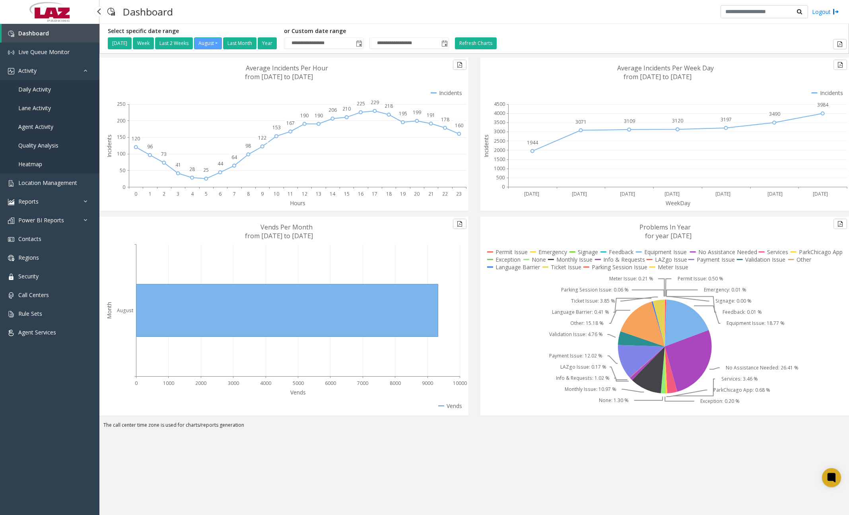
click at [62, 87] on link "Daily Activity" at bounding box center [49, 89] width 99 height 19
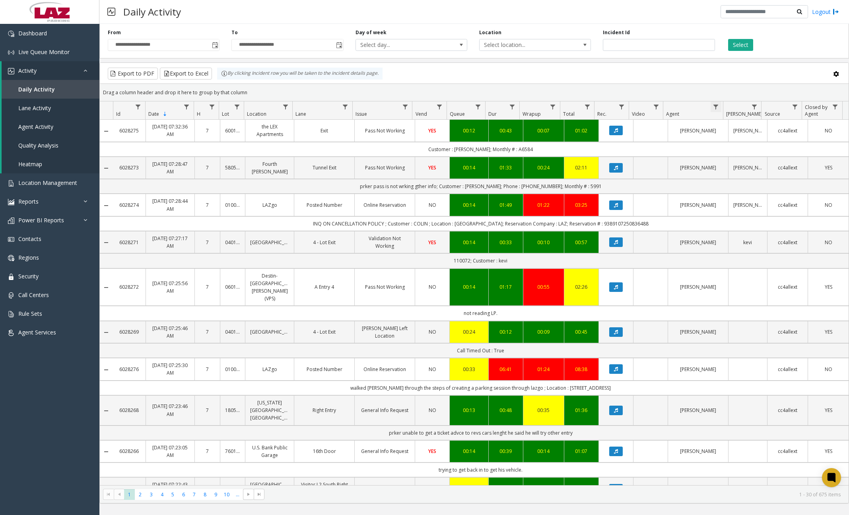
click at [716, 107] on span "Data table" at bounding box center [716, 107] width 6 height 6
click at [735, 138] on input "Agent Filter" at bounding box center [751, 141] width 68 height 14
type input "******"
click at [769, 212] on button "Filter" at bounding box center [767, 215] width 33 height 18
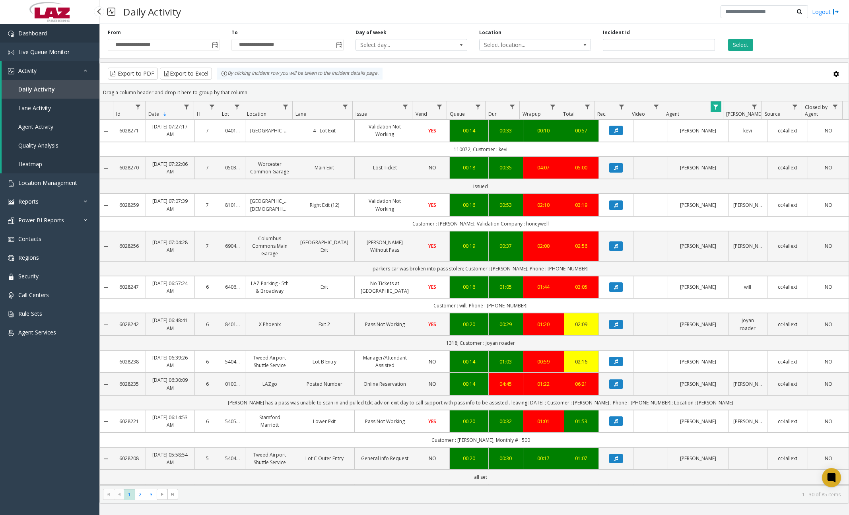
click at [56, 35] on link "Dashboard" at bounding box center [49, 33] width 99 height 19
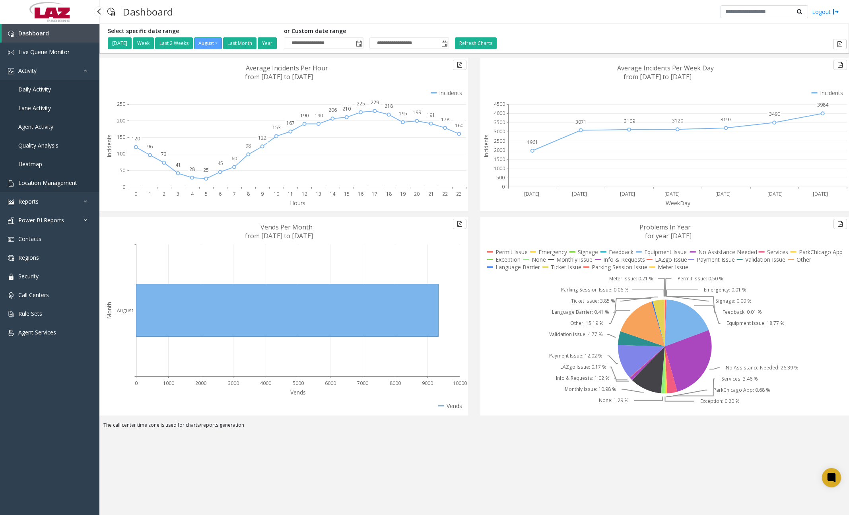
click at [51, 185] on span "Location Management" at bounding box center [47, 183] width 59 height 8
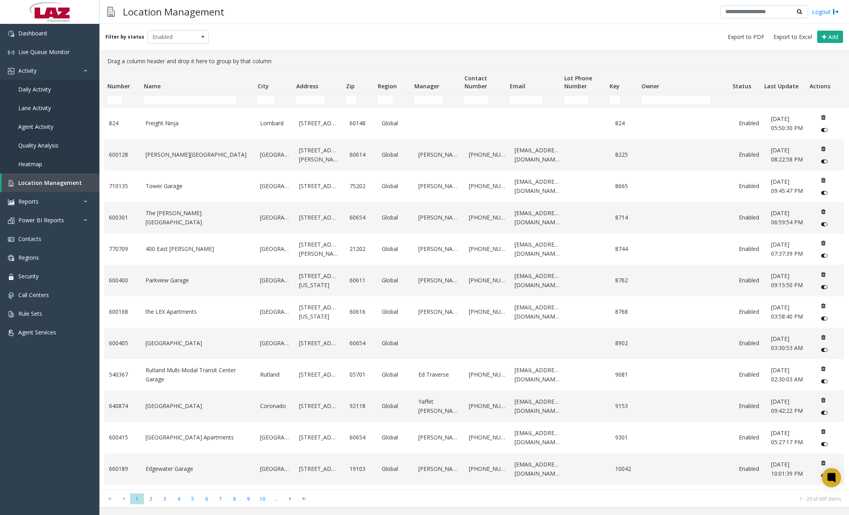
click at [197, 96] on td "Name Filter" at bounding box center [197, 100] width 114 height 14
click at [197, 97] on input "Name Filter" at bounding box center [190, 100] width 92 height 8
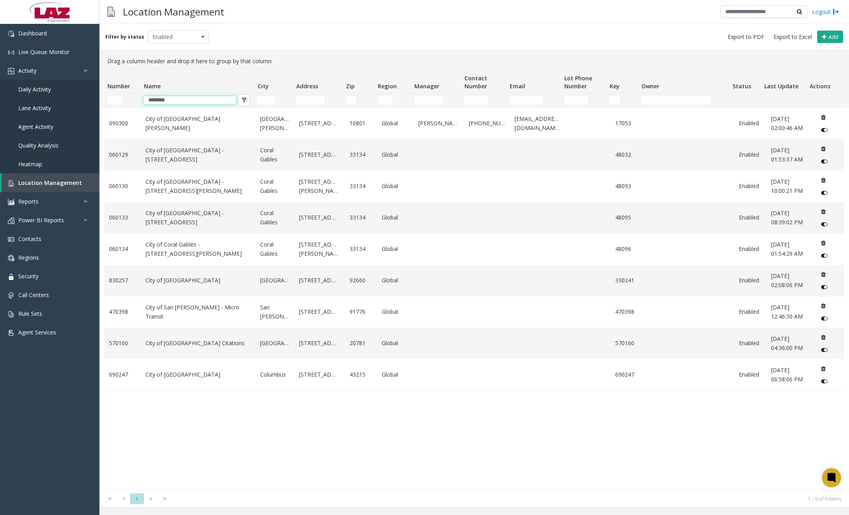
type input "*******"
click at [236, 419] on div "090300 City of [GEOGRAPHIC_DATA][PERSON_NAME] [GEOGRAPHIC_DATA][PERSON_NAME] [S…" at bounding box center [474, 298] width 740 height 382
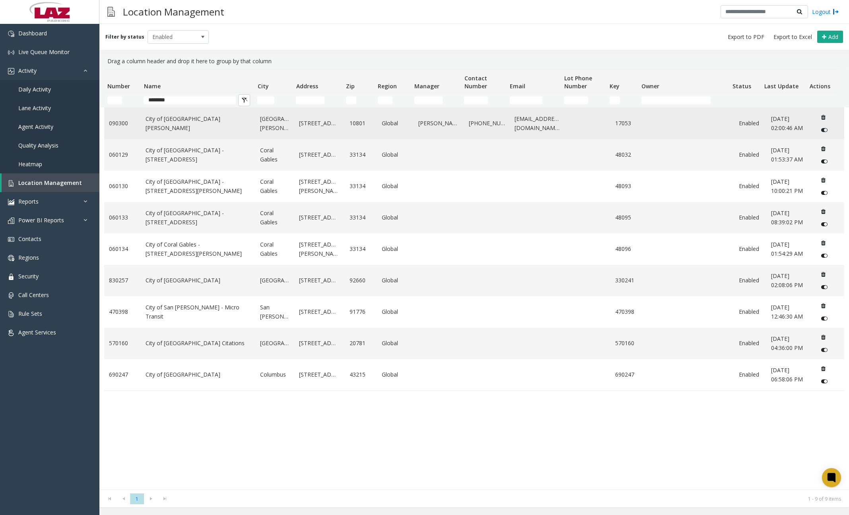
click at [194, 124] on link "City of [GEOGRAPHIC_DATA][PERSON_NAME]" at bounding box center [198, 124] width 105 height 18
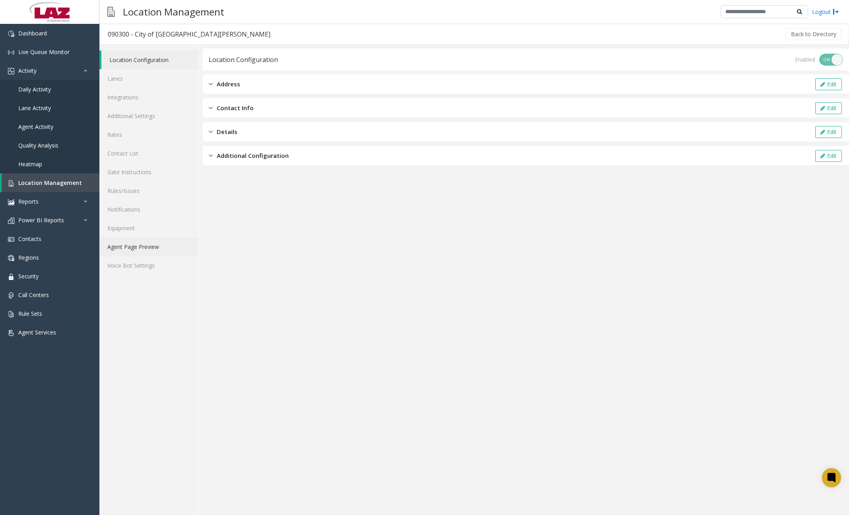
click at [144, 245] on link "Agent Page Preview" at bounding box center [148, 246] width 99 height 19
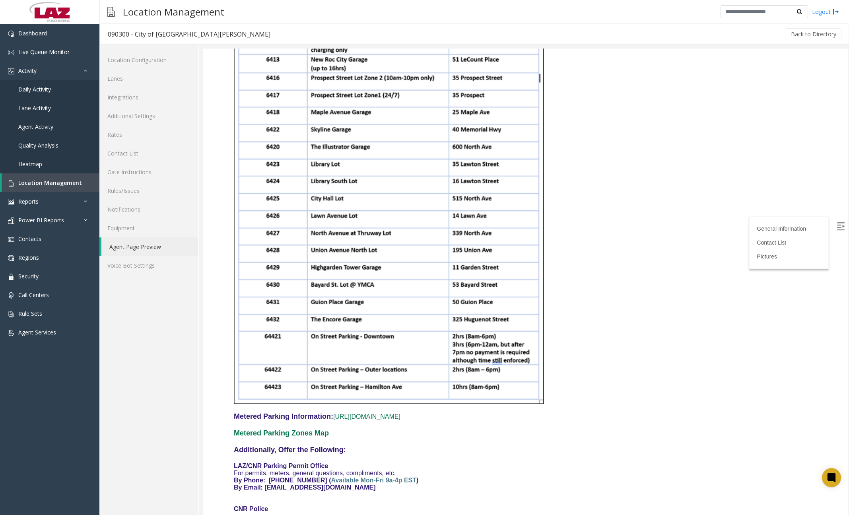
scroll to position [756, 0]
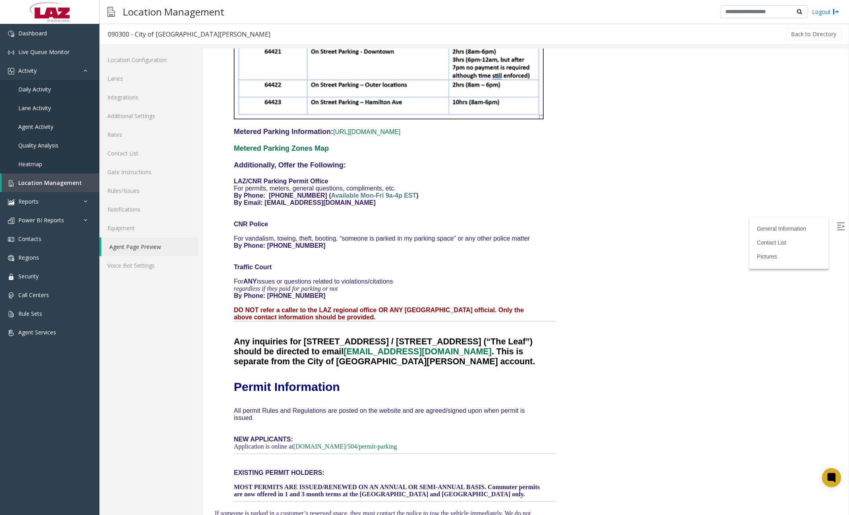
click at [368, 242] on p "By Phone: [PHONE_NUMBER]" at bounding box center [389, 245] width 310 height 7
click at [54, 35] on link "Dashboard" at bounding box center [49, 33] width 99 height 19
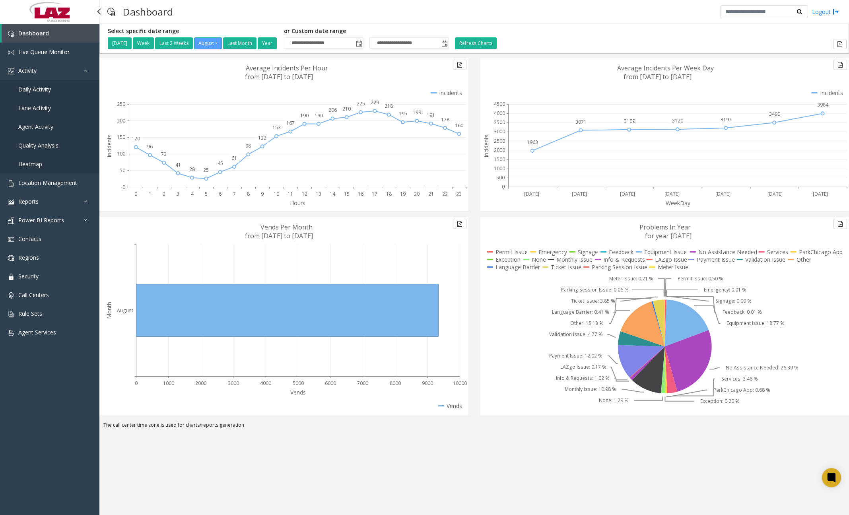
click at [39, 92] on span "Daily Activity" at bounding box center [34, 90] width 33 height 8
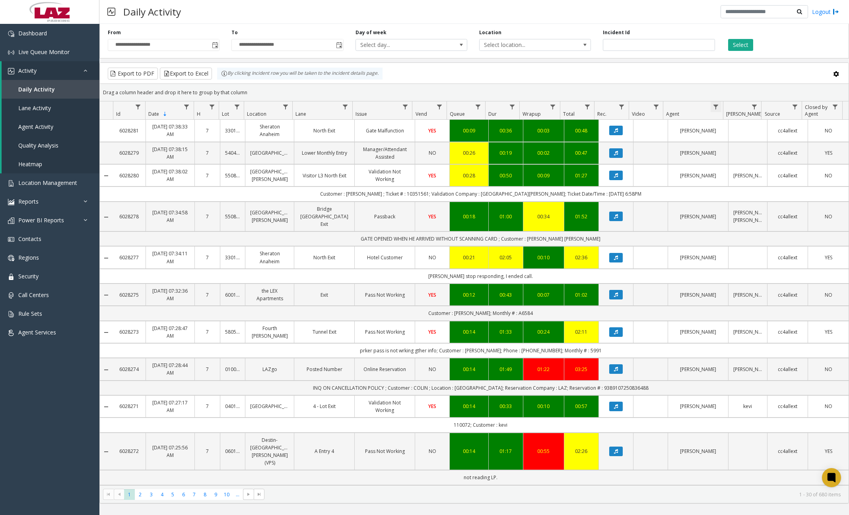
click at [713, 105] on span "Data table" at bounding box center [716, 107] width 6 height 6
click at [731, 139] on input "Agent Filter" at bounding box center [751, 141] width 68 height 14
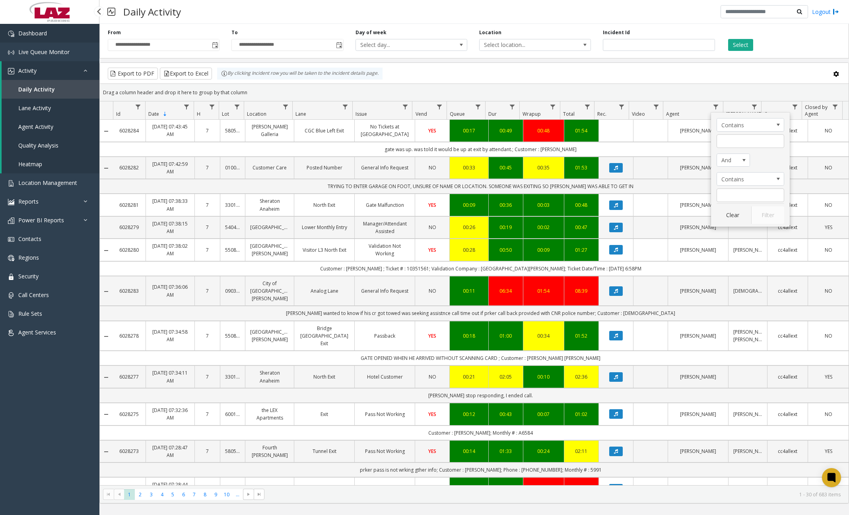
click at [67, 37] on link "Dashboard" at bounding box center [49, 33] width 99 height 19
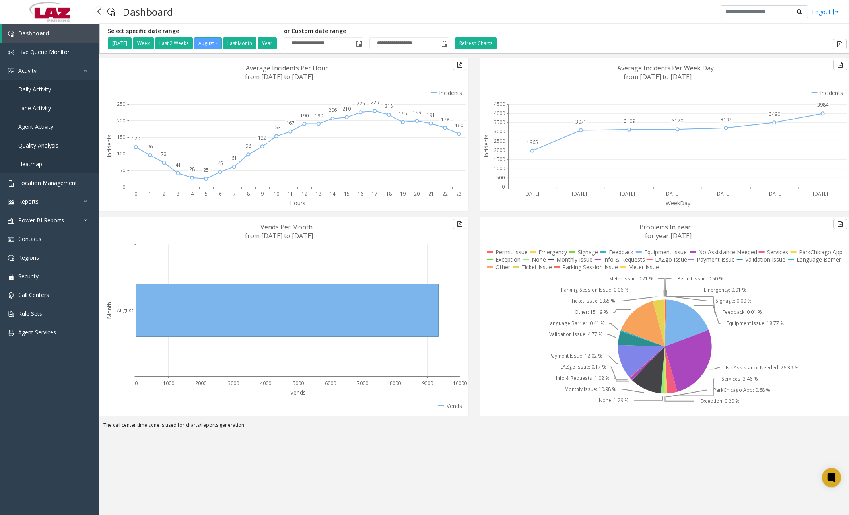
click at [41, 93] on span "Daily Activity" at bounding box center [34, 90] width 33 height 8
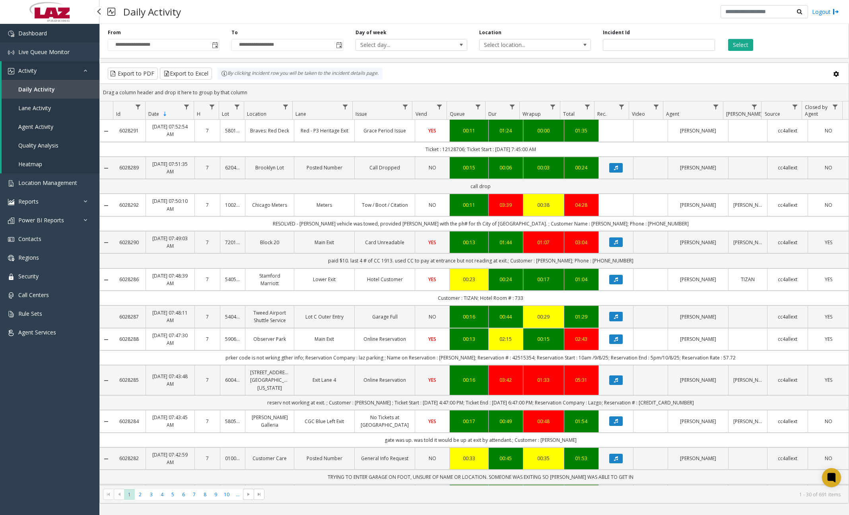
click at [59, 39] on link "Dashboard" at bounding box center [49, 33] width 99 height 19
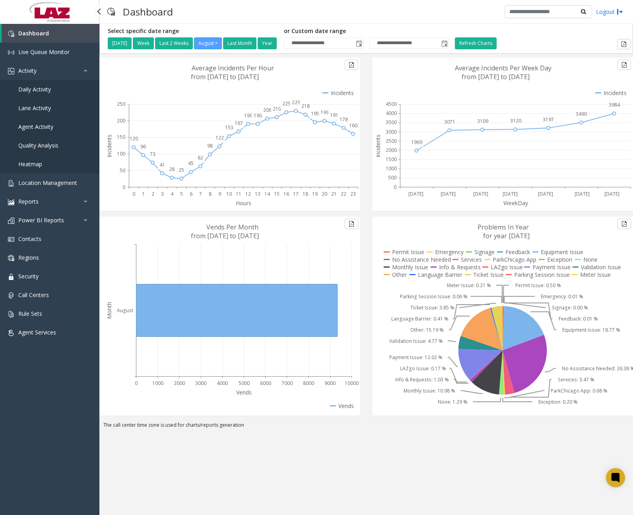
click at [48, 92] on span "Daily Activity" at bounding box center [34, 90] width 33 height 8
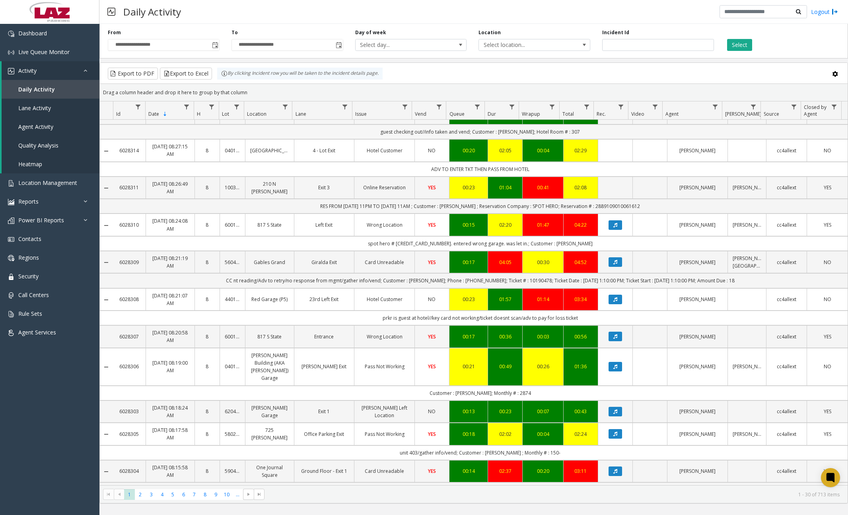
scroll to position [119, 0]
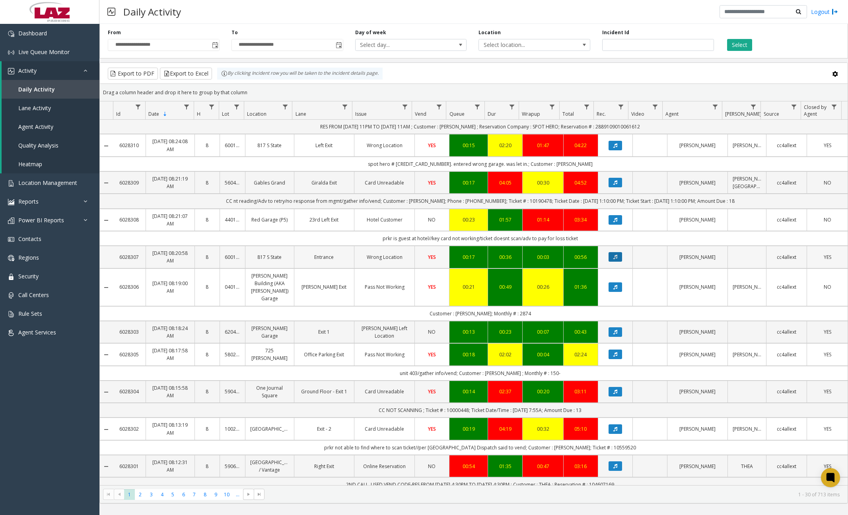
click at [614, 262] on button "Data table" at bounding box center [616, 257] width 14 height 10
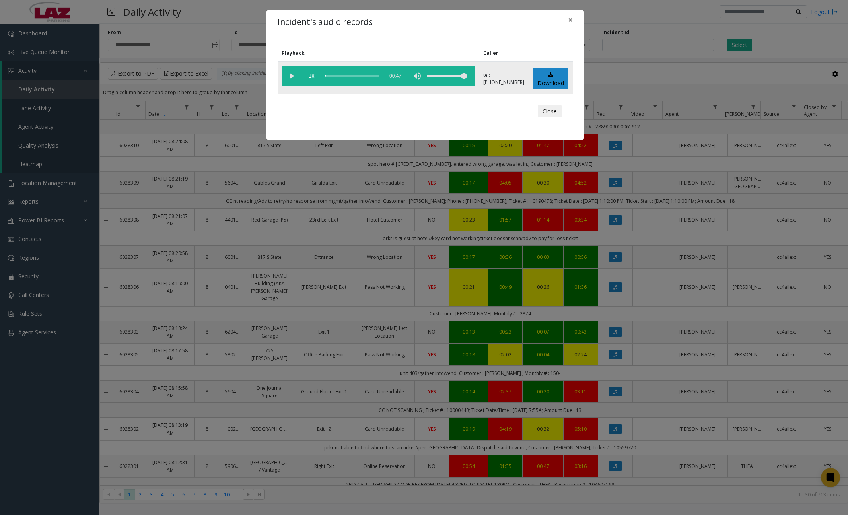
click at [293, 75] on vg-play-pause at bounding box center [292, 76] width 20 height 20
click at [329, 77] on div "scrub bar" at bounding box center [352, 76] width 54 height 20
click at [332, 76] on div "scrub bar" at bounding box center [352, 76] width 54 height 20
click at [336, 76] on div "scrub bar" at bounding box center [352, 76] width 54 height 20
click at [340, 76] on div "scrub bar" at bounding box center [352, 76] width 54 height 20
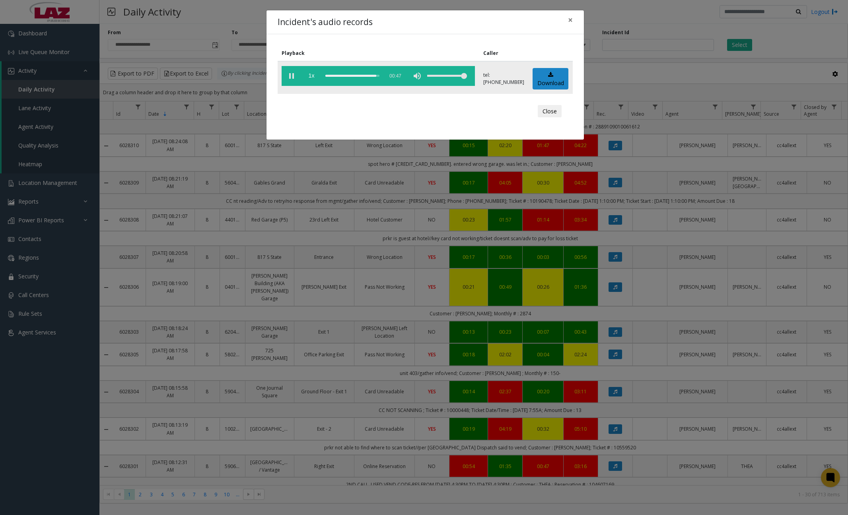
click at [291, 78] on vg-play-pause at bounding box center [292, 76] width 20 height 20
click at [573, 26] on button "×" at bounding box center [570, 19] width 16 height 19
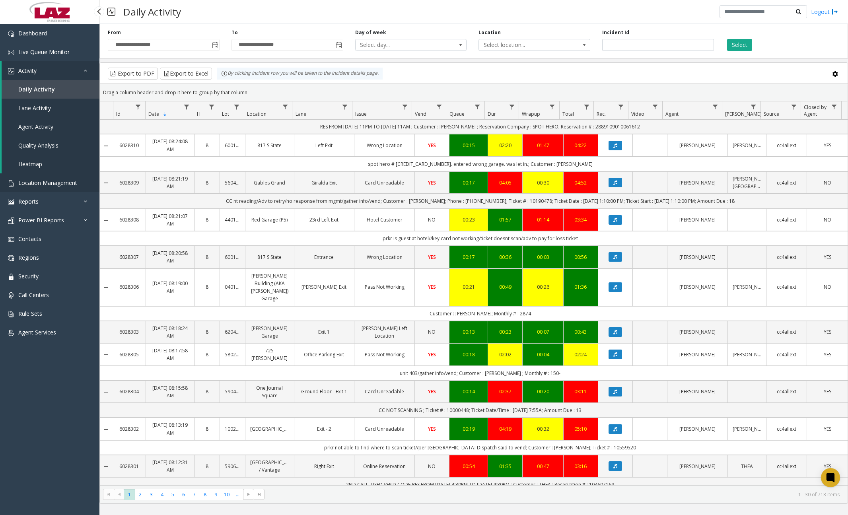
click at [57, 181] on span "Location Management" at bounding box center [47, 183] width 59 height 8
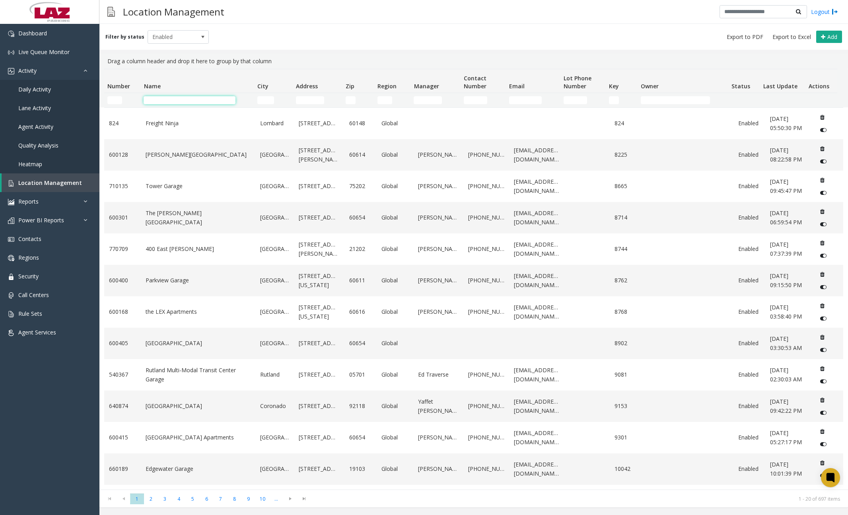
click at [172, 100] on input "Name Filter" at bounding box center [190, 100] width 92 height 8
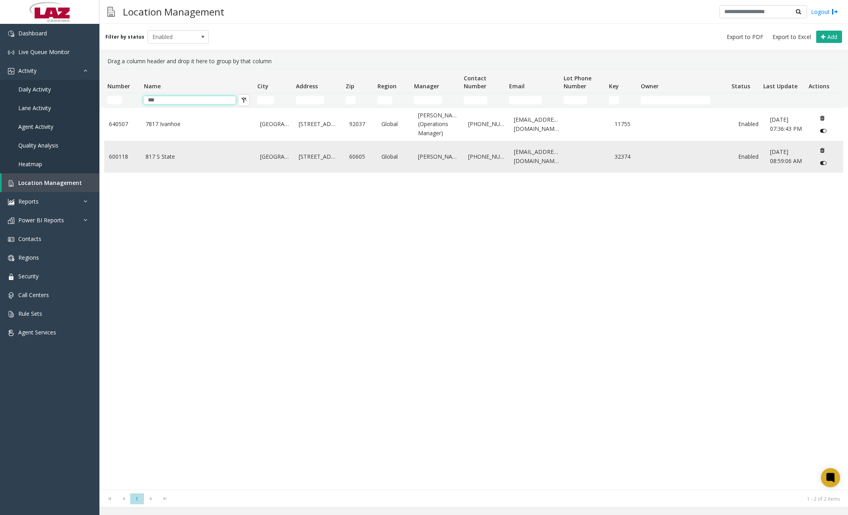
type input "***"
click at [177, 158] on link "817 S State" at bounding box center [198, 156] width 105 height 9
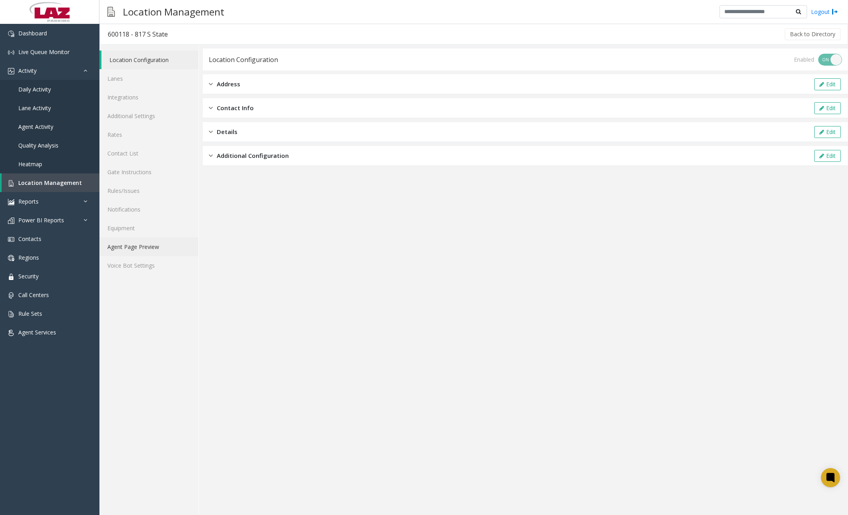
click at [156, 251] on link "Agent Page Preview" at bounding box center [148, 246] width 99 height 19
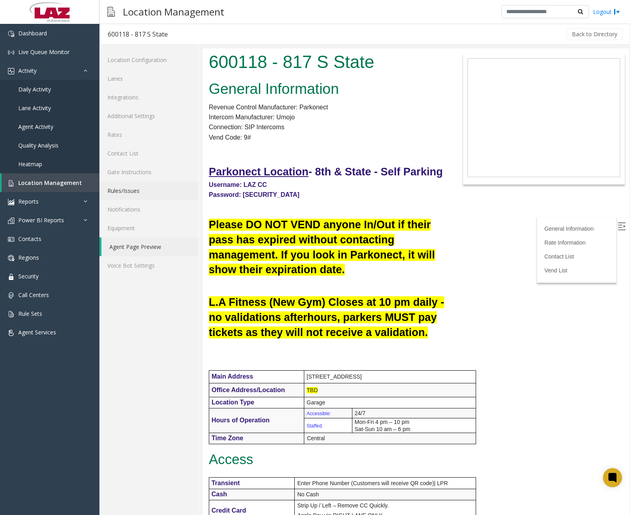
click at [136, 191] on link "Rules/Issues" at bounding box center [148, 190] width 99 height 19
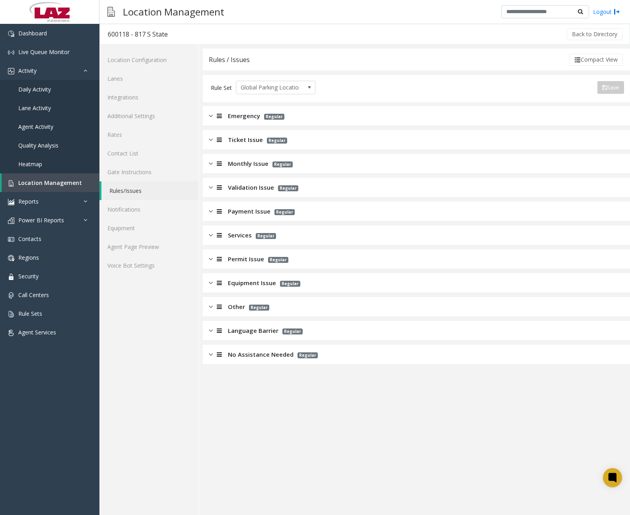
click at [212, 309] on img at bounding box center [211, 306] width 4 height 9
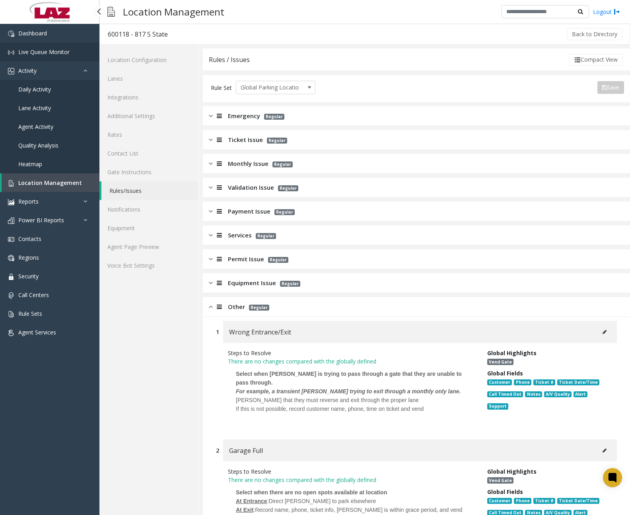
click at [67, 43] on link "Live Queue Monitor" at bounding box center [49, 52] width 99 height 19
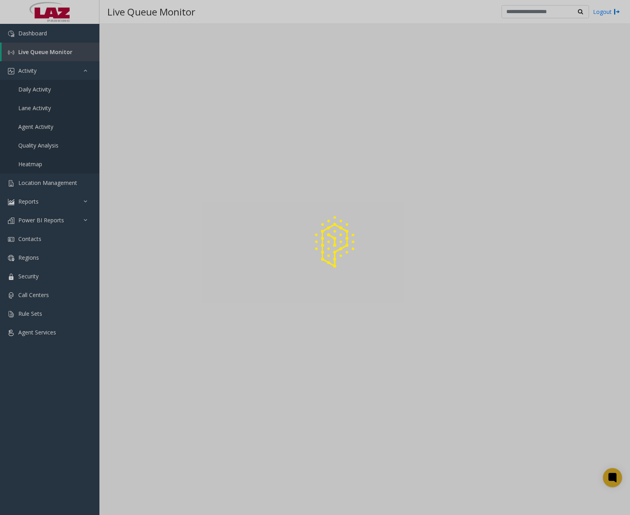
click at [66, 36] on div at bounding box center [315, 257] width 630 height 515
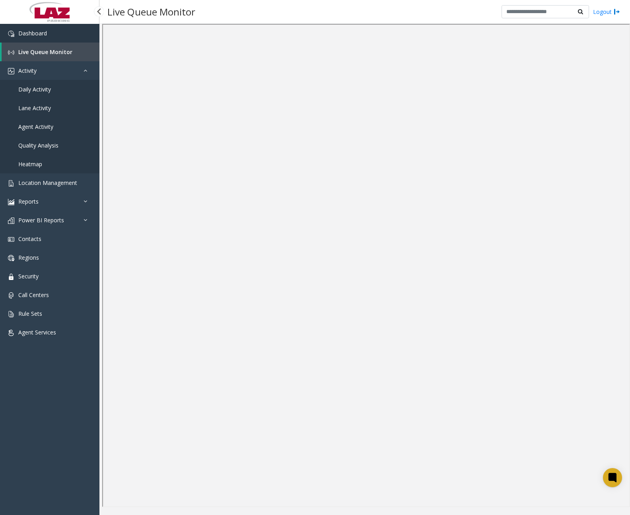
click at [39, 39] on link "Dashboard" at bounding box center [49, 33] width 99 height 19
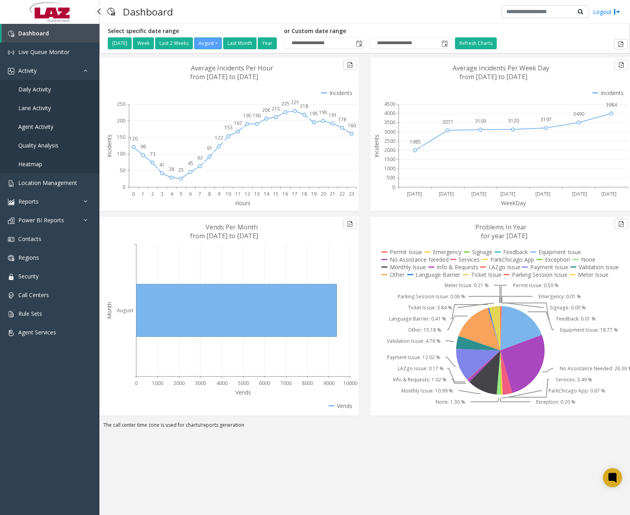
click at [39, 91] on span "Daily Activity" at bounding box center [34, 90] width 33 height 8
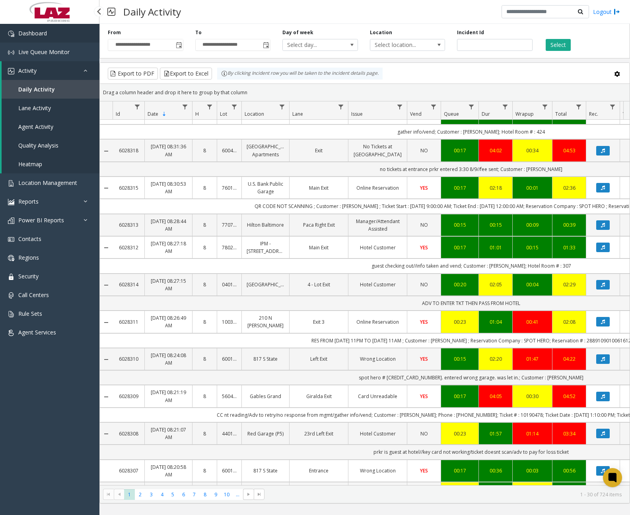
click at [45, 32] on span "Dashboard" at bounding box center [32, 33] width 29 height 8
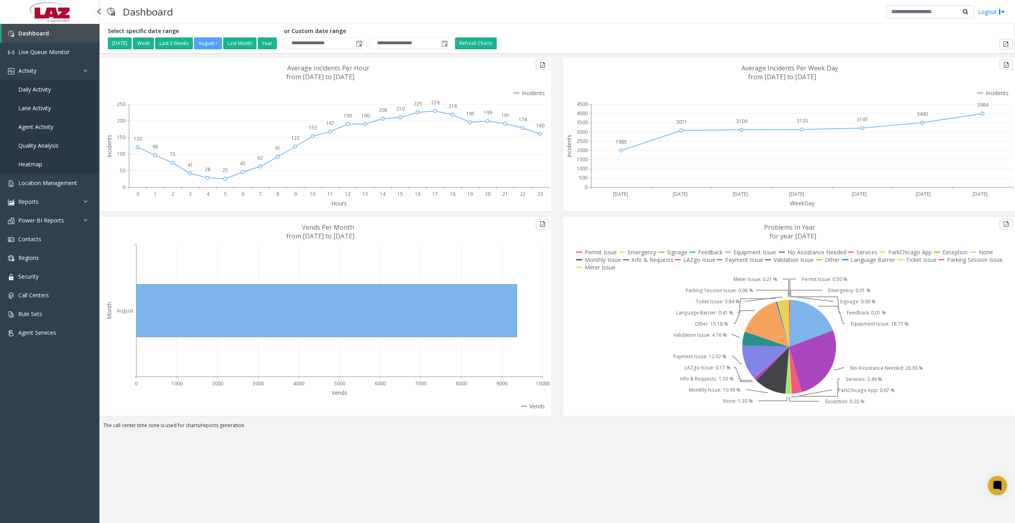
click at [52, 93] on link "Daily Activity" at bounding box center [49, 89] width 99 height 19
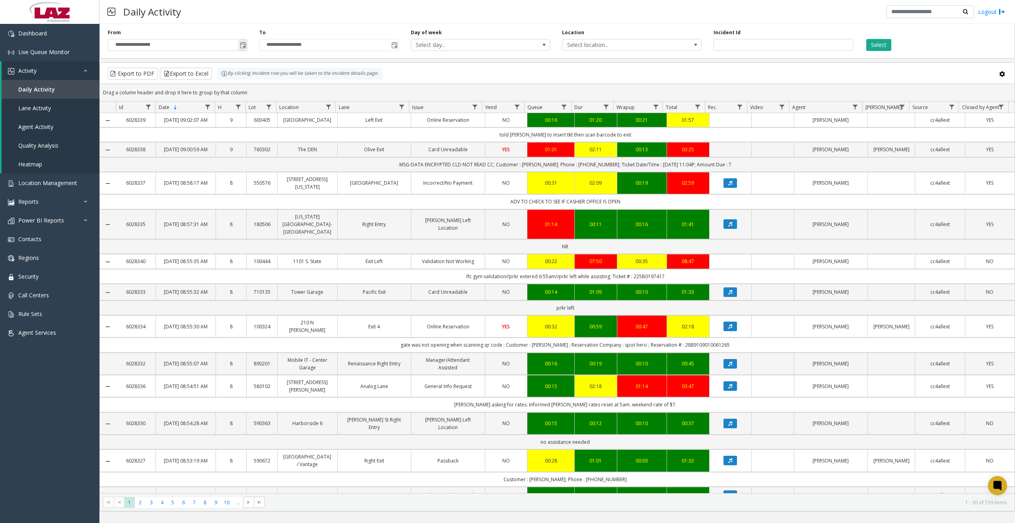
click at [244, 44] on span "Toggle popup" at bounding box center [243, 45] width 6 height 6
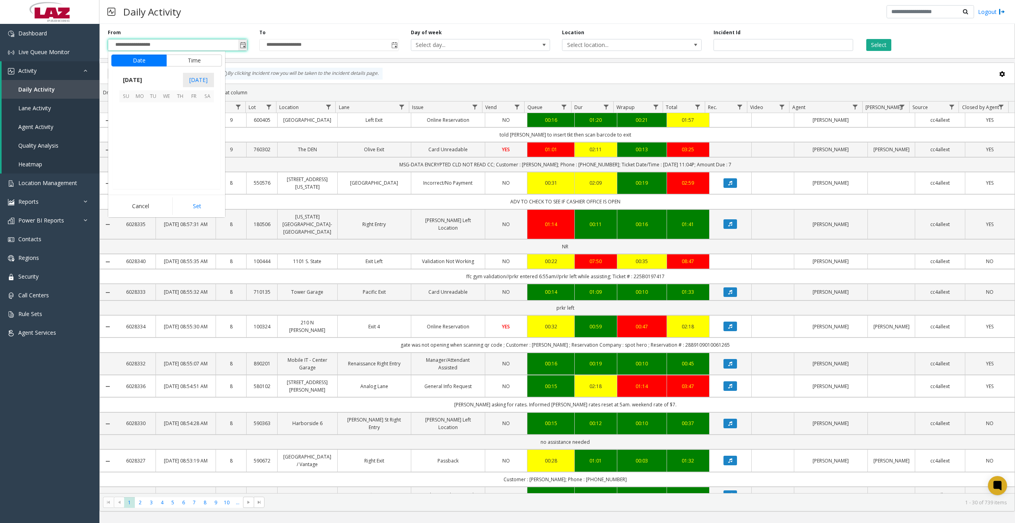
scroll to position [142659, 0]
click at [208, 121] on span "9" at bounding box center [207, 123] width 14 height 14
click at [129, 172] on span "11" at bounding box center [131, 174] width 6 height 8
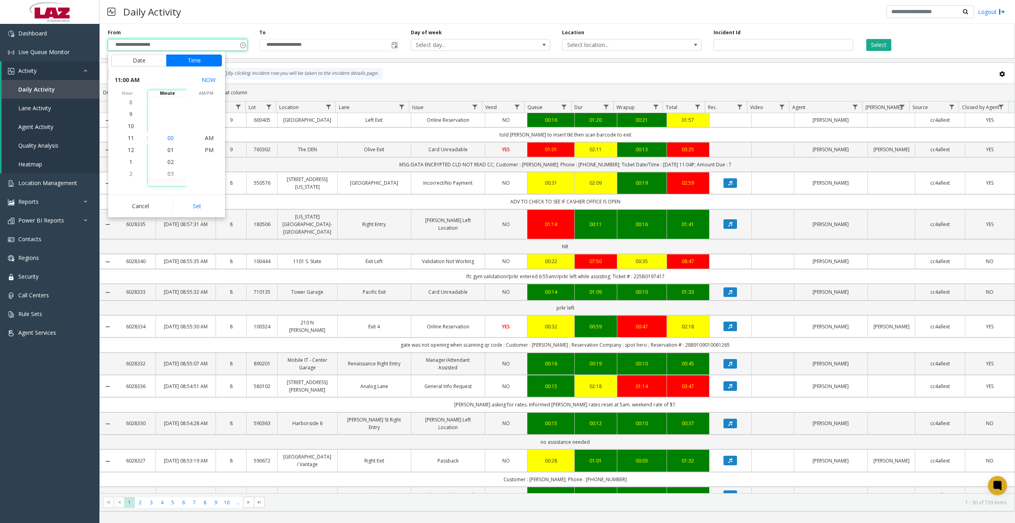
click at [167, 138] on span "00" at bounding box center [170, 138] width 6 height 8
click at [206, 150] on span "PM" at bounding box center [209, 150] width 9 height 8
click at [198, 199] on button "Set" at bounding box center [197, 206] width 50 height 18
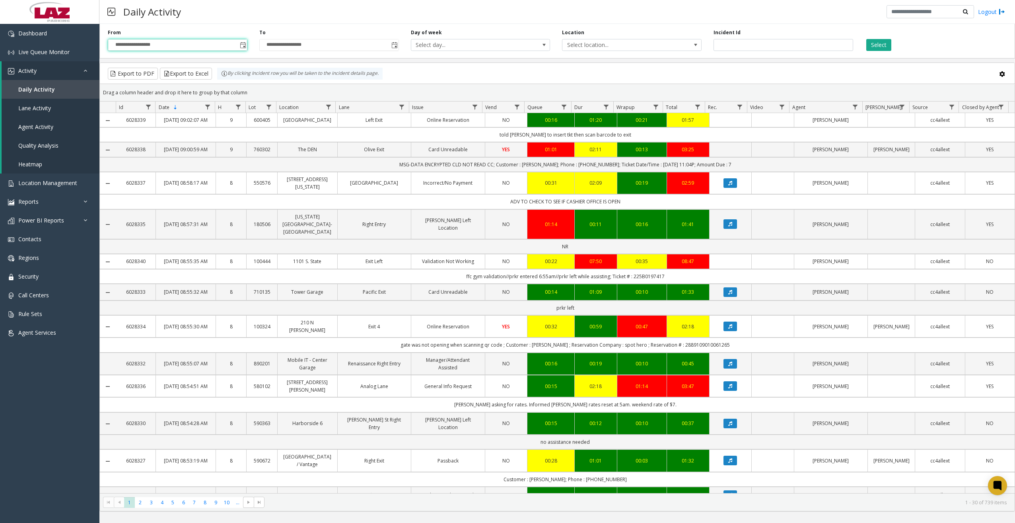
type input "**********"
click at [395, 46] on span "Toggle popup" at bounding box center [394, 45] width 6 height 6
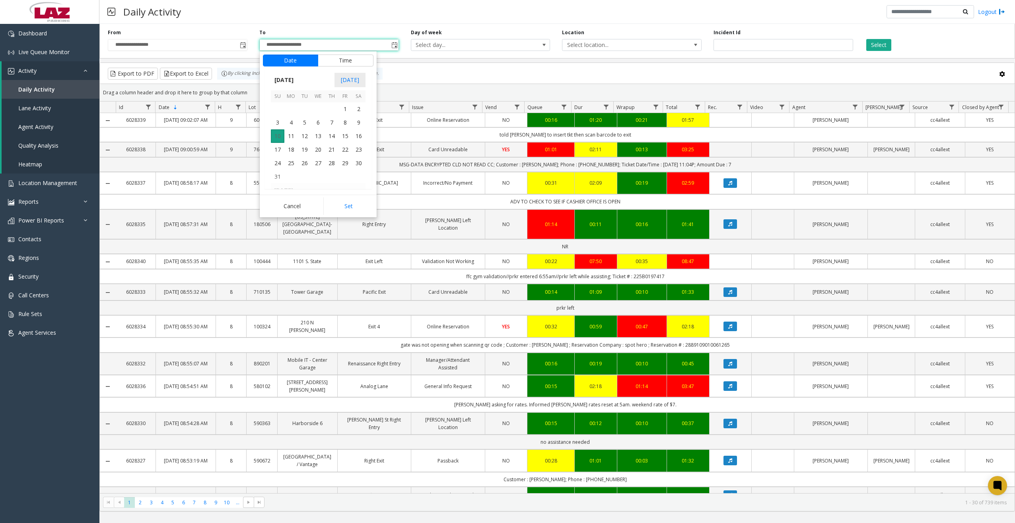
click at [280, 134] on span "10" at bounding box center [278, 136] width 14 height 14
click at [281, 115] on span "9" at bounding box center [282, 114] width 3 height 8
click at [319, 137] on span "00" at bounding box center [322, 138] width 6 height 8
click at [359, 126] on span "AM" at bounding box center [360, 126] width 9 height 8
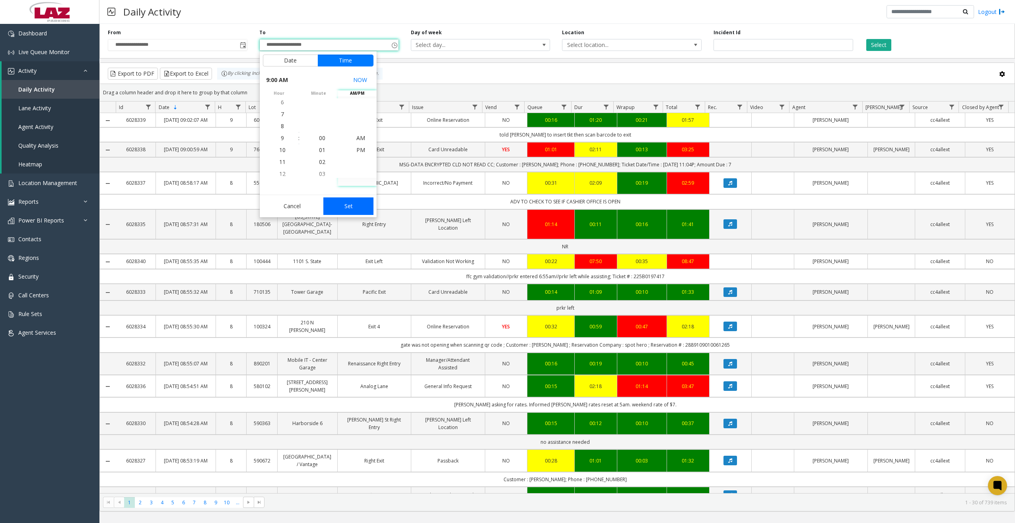
click at [348, 202] on button "Set" at bounding box center [348, 206] width 50 height 18
type input "**********"
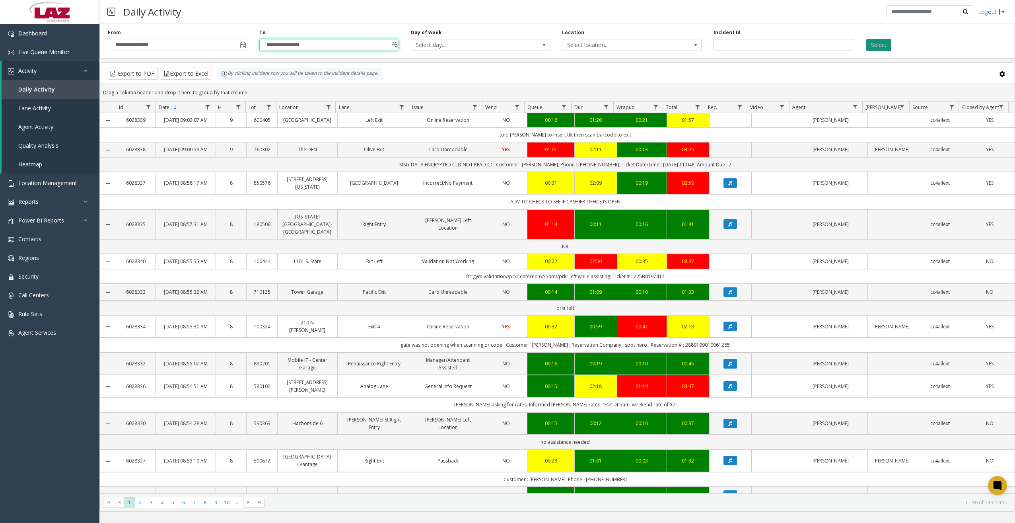
click at [849, 45] on button "Select" at bounding box center [878, 45] width 25 height 12
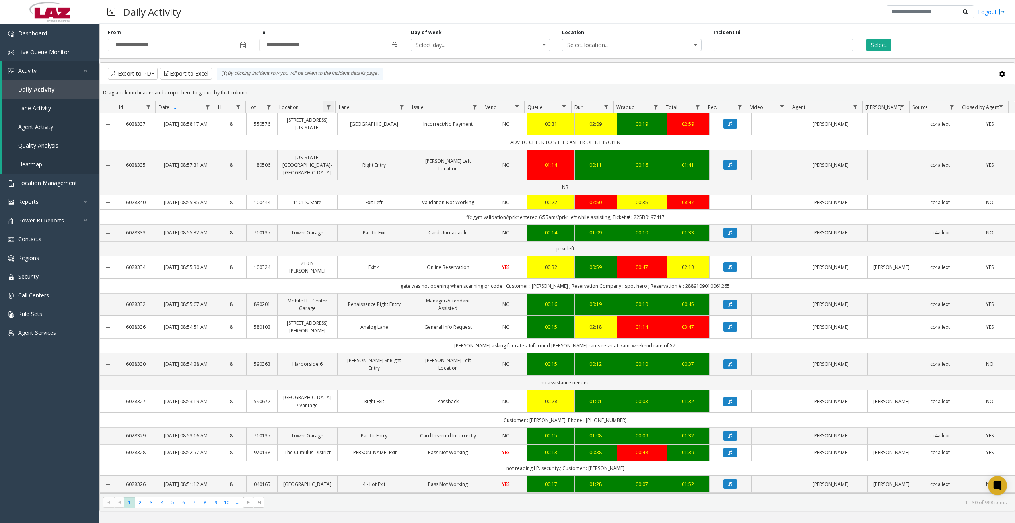
click at [329, 107] on span "Data table" at bounding box center [328, 107] width 6 height 6
click at [351, 140] on input "Location Filter" at bounding box center [363, 141] width 68 height 14
type input "******"
click at [383, 216] on button "Filter" at bounding box center [380, 215] width 33 height 18
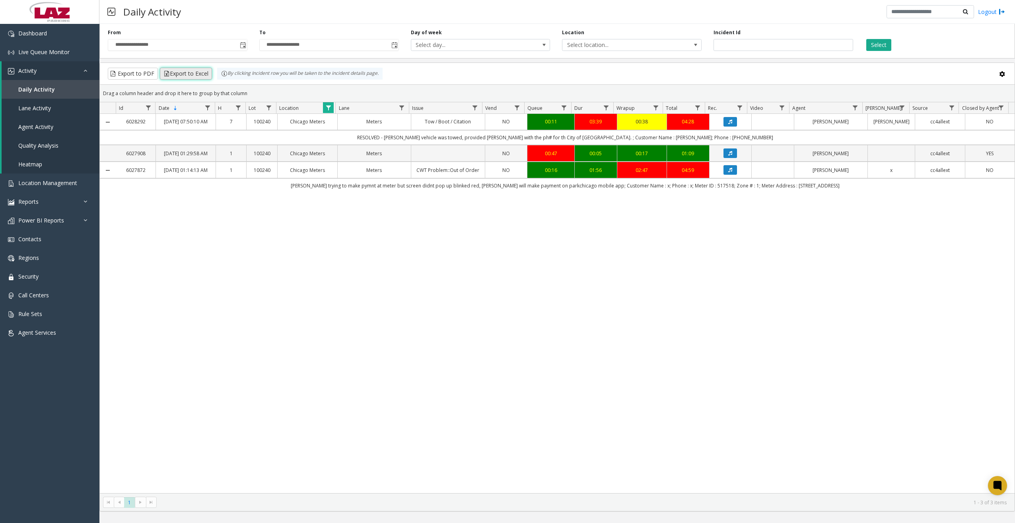
click at [194, 74] on button "Export to Excel" at bounding box center [186, 74] width 52 height 12
